Goal: Browse casually

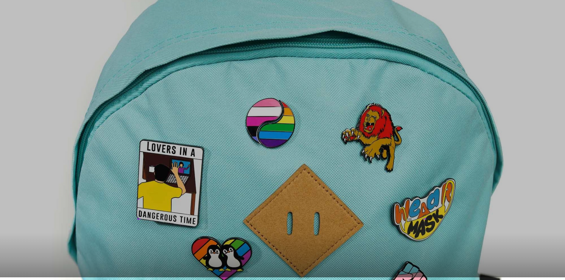
scroll to position [60, 0]
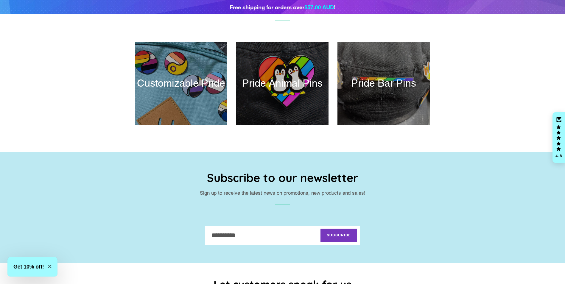
scroll to position [328, 0]
